Goal: Task Accomplishment & Management: Use online tool/utility

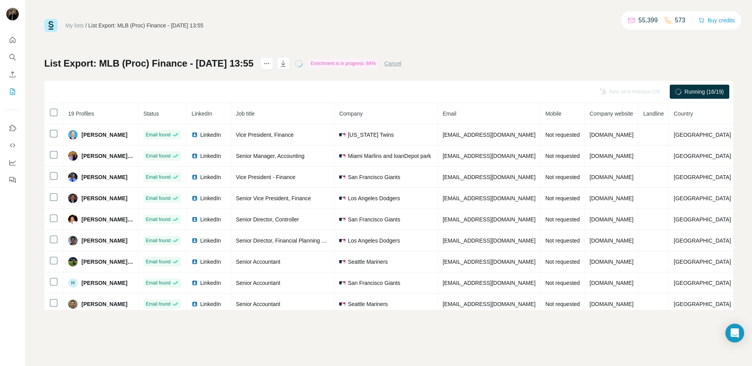
click at [401, 64] on button "Cancel" at bounding box center [392, 64] width 17 height 8
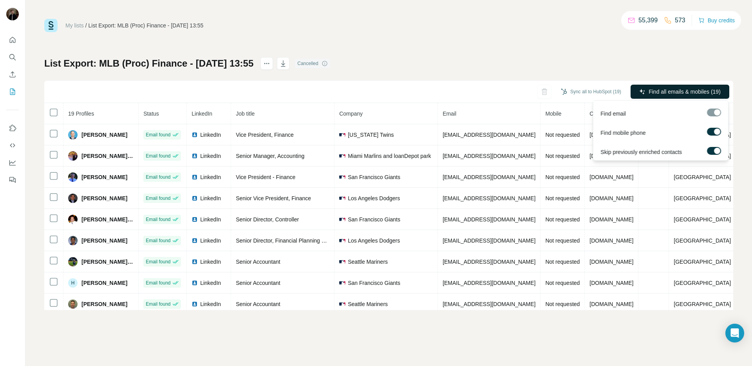
click at [665, 89] on span "Find all emails & mobiles (19)" at bounding box center [685, 92] width 72 height 8
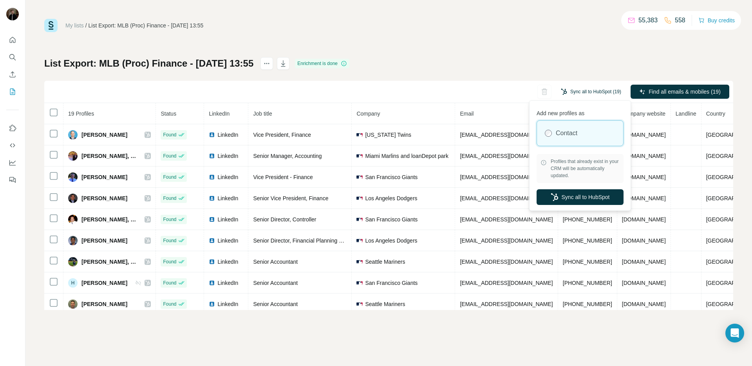
click at [599, 94] on button "Sync all to HubSpot (19)" at bounding box center [590, 92] width 71 height 12
click at [582, 193] on button "Sync all to HubSpot" at bounding box center [580, 197] width 87 height 16
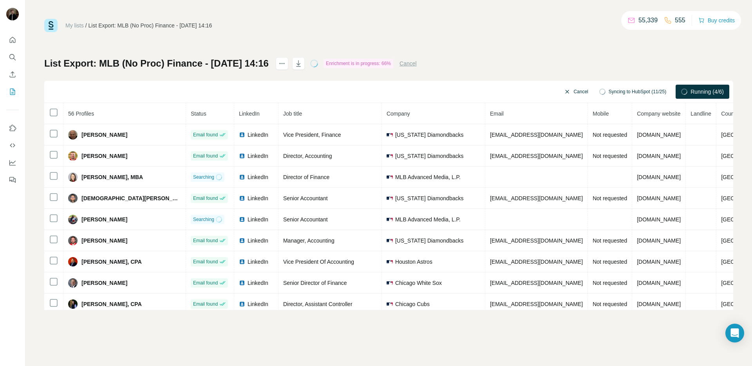
click at [566, 93] on button "Cancel" at bounding box center [576, 92] width 35 height 14
click at [602, 66] on div "List Export: MLB (No Proc) Finance - 14/08/2025 14:16 Enrichment is in progress…" at bounding box center [388, 183] width 689 height 253
click at [417, 66] on button "Cancel" at bounding box center [408, 64] width 17 height 8
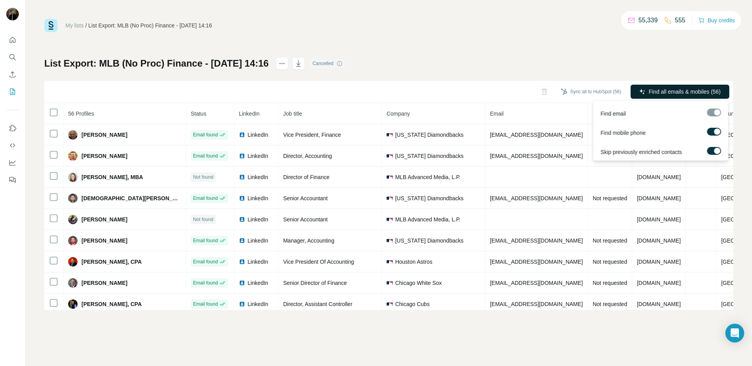
click at [679, 94] on span "Find all emails & mobiles (56)" at bounding box center [685, 92] width 72 height 8
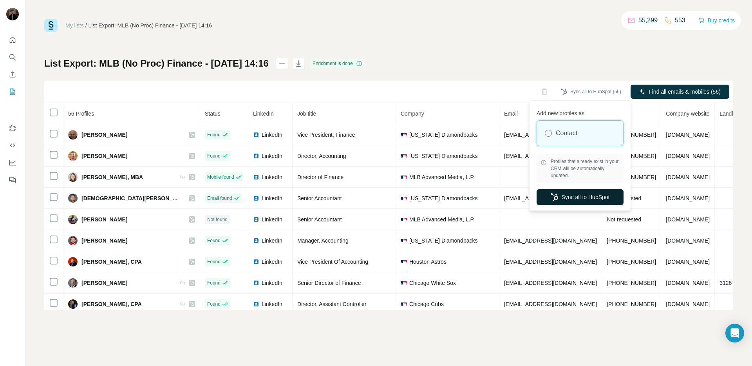
click at [582, 199] on button "Sync all to HubSpot" at bounding box center [580, 197] width 87 height 16
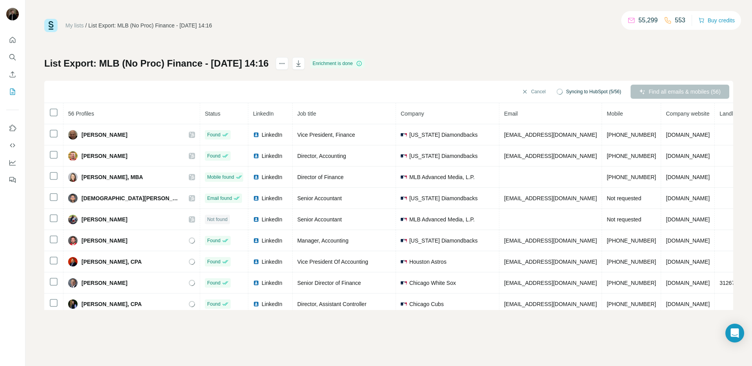
click at [314, 38] on div "My lists / List Export: MLB (No Proc) Finance - 14/08/2025 14:16 55,299 553 Buy…" at bounding box center [388, 164] width 689 height 291
